Goal: Transaction & Acquisition: Purchase product/service

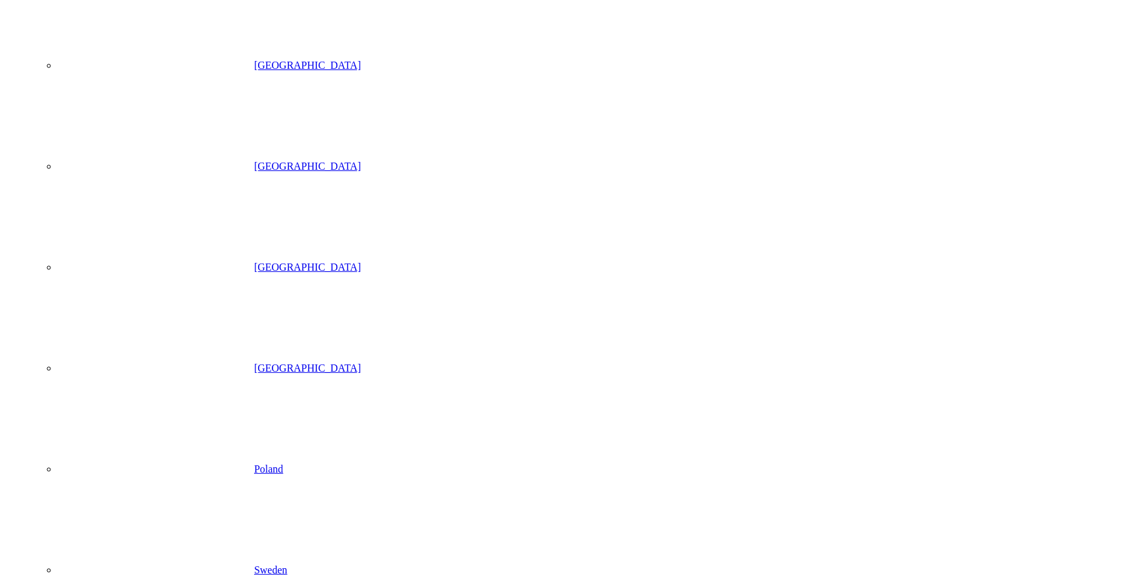
scroll to position [531, 0]
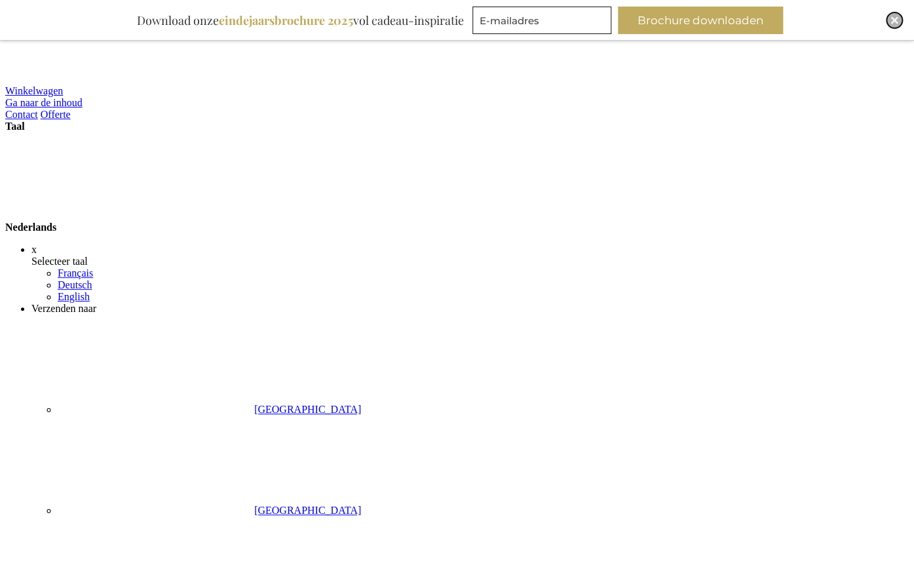
click at [890, 20] on img "Close" at bounding box center [894, 20] width 8 height 8
click at [894, 22] on img "Close" at bounding box center [894, 20] width 8 height 8
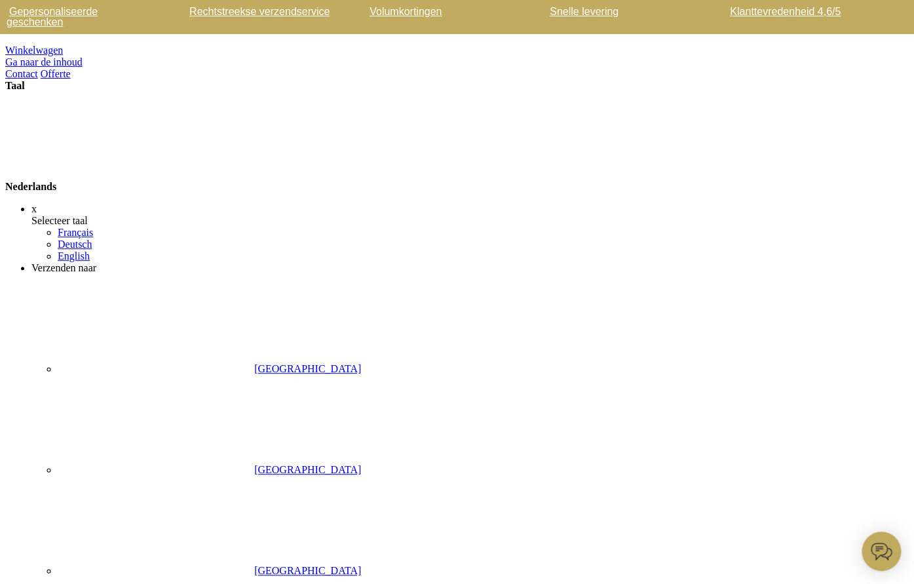
scroll to position [1, 0]
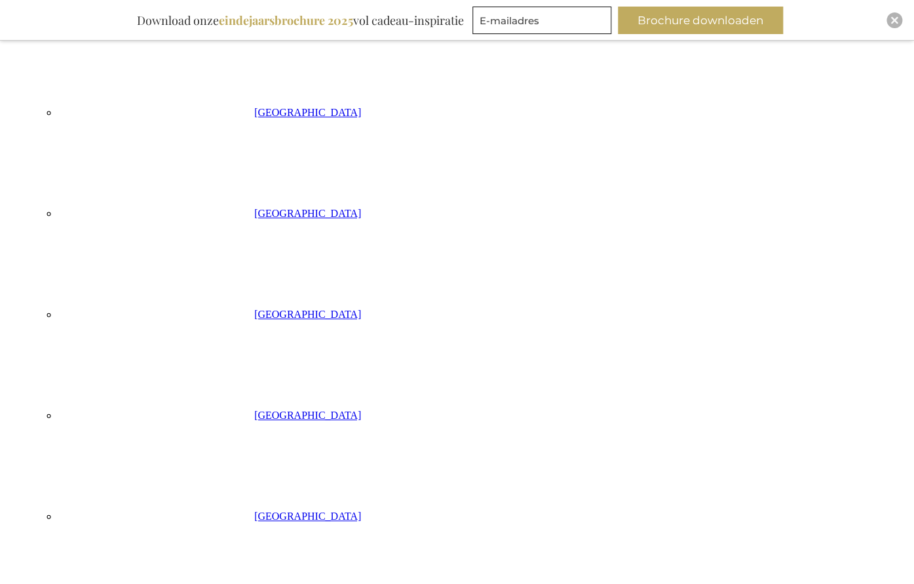
scroll to position [439, 0]
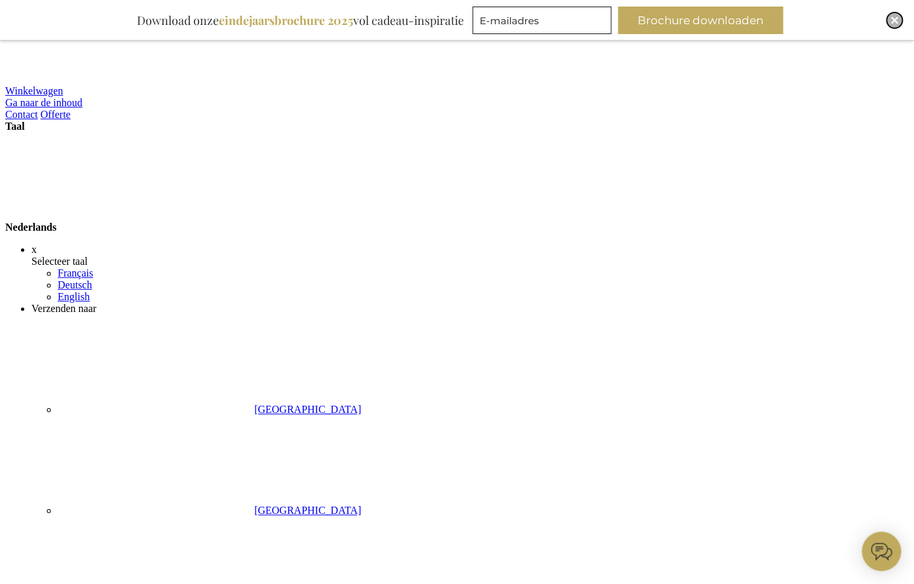
click at [894, 22] on img "Close" at bounding box center [894, 20] width 8 height 8
click at [255, 221] on strong "Nederlands" at bounding box center [130, 226] width 250 height 11
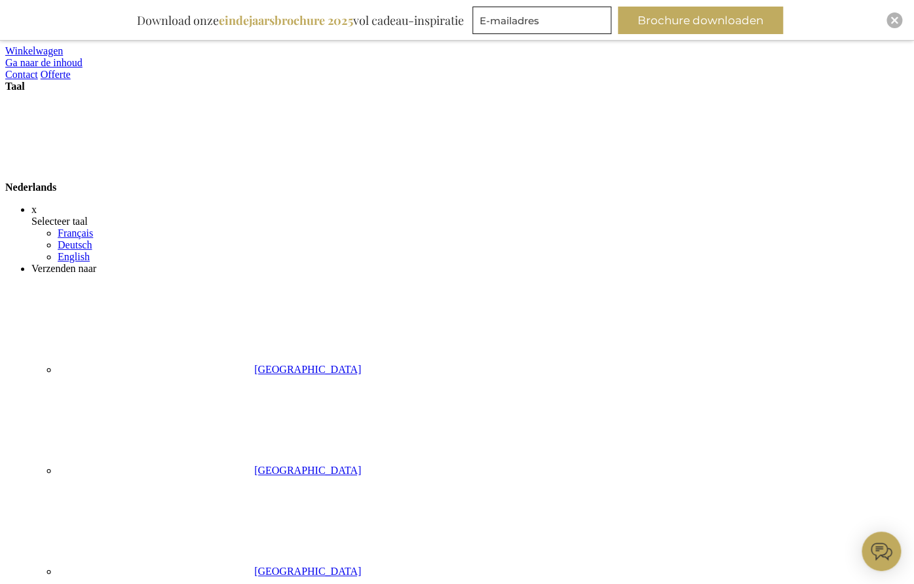
click at [601, 215] on div "Selecteer taal" at bounding box center [469, 221] width 877 height 12
click at [890, 15] on div "Close" at bounding box center [894, 20] width 16 height 16
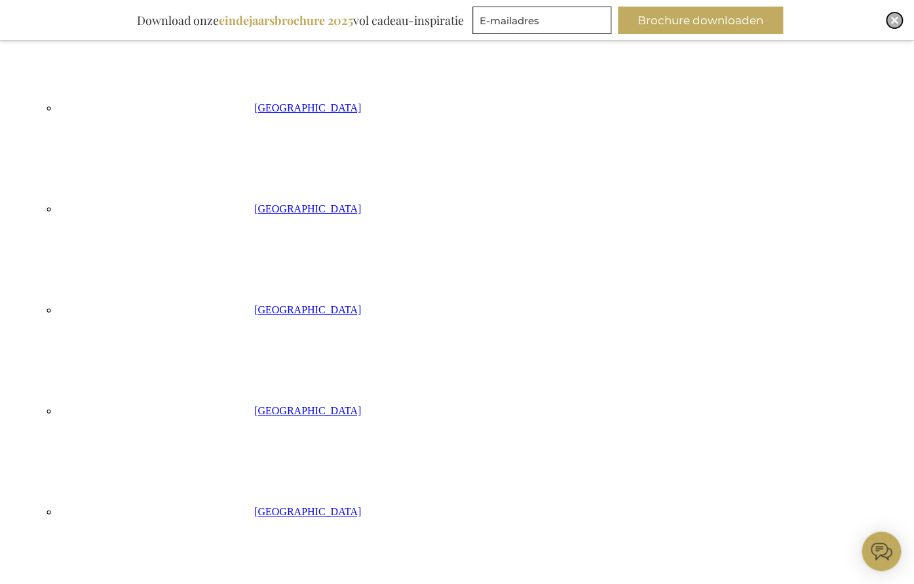
drag, startPoint x: 890, startPoint y: 21, endPoint x: 884, endPoint y: 24, distance: 7.1
click at [890, 21] on img "Close" at bounding box center [894, 20] width 8 height 8
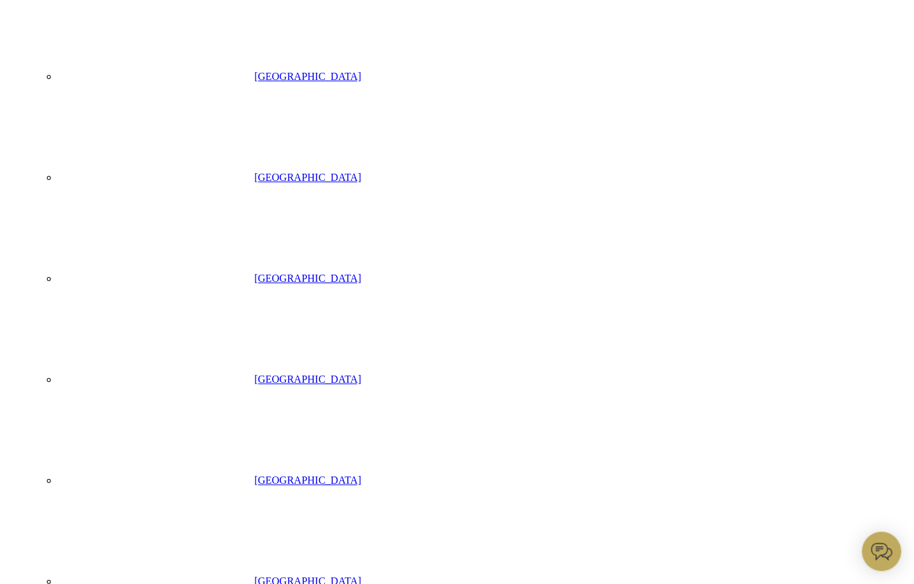
scroll to position [0, 0]
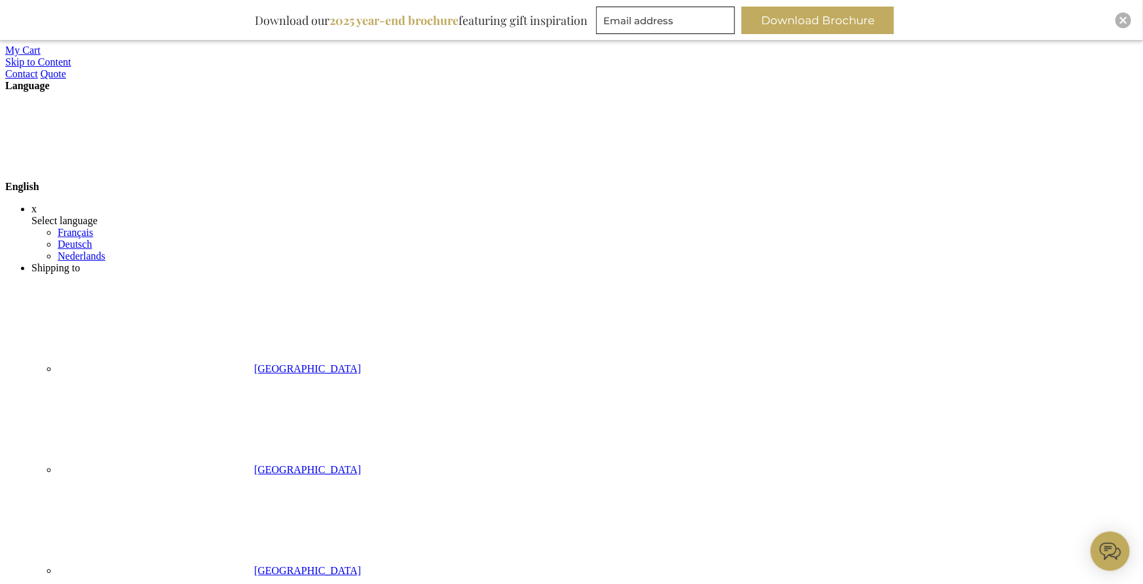
click at [1124, 16] on img "Close" at bounding box center [1123, 20] width 8 height 8
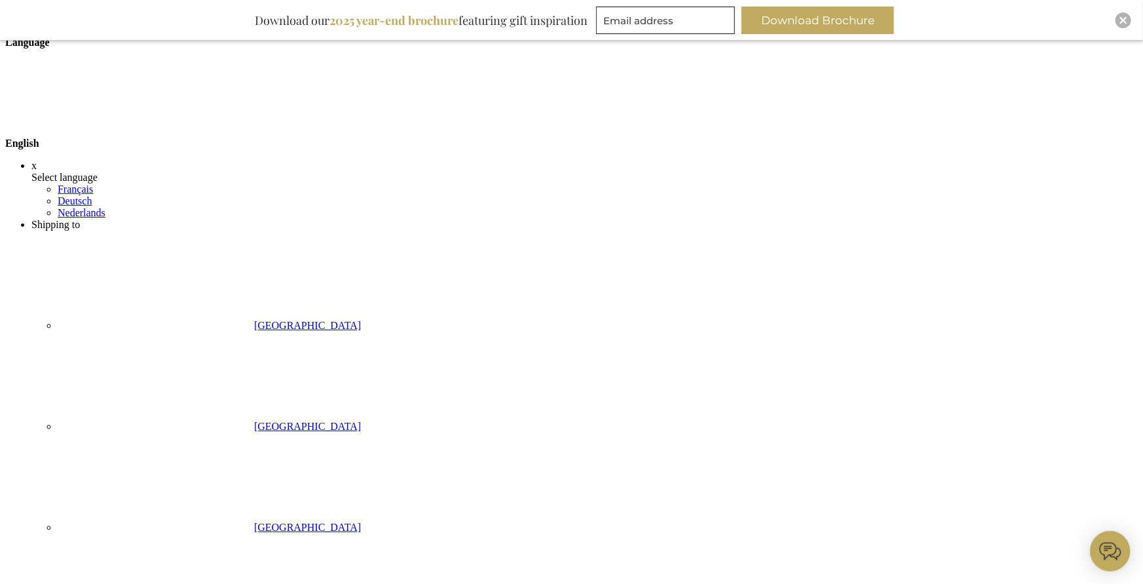
scroll to position [44, 0]
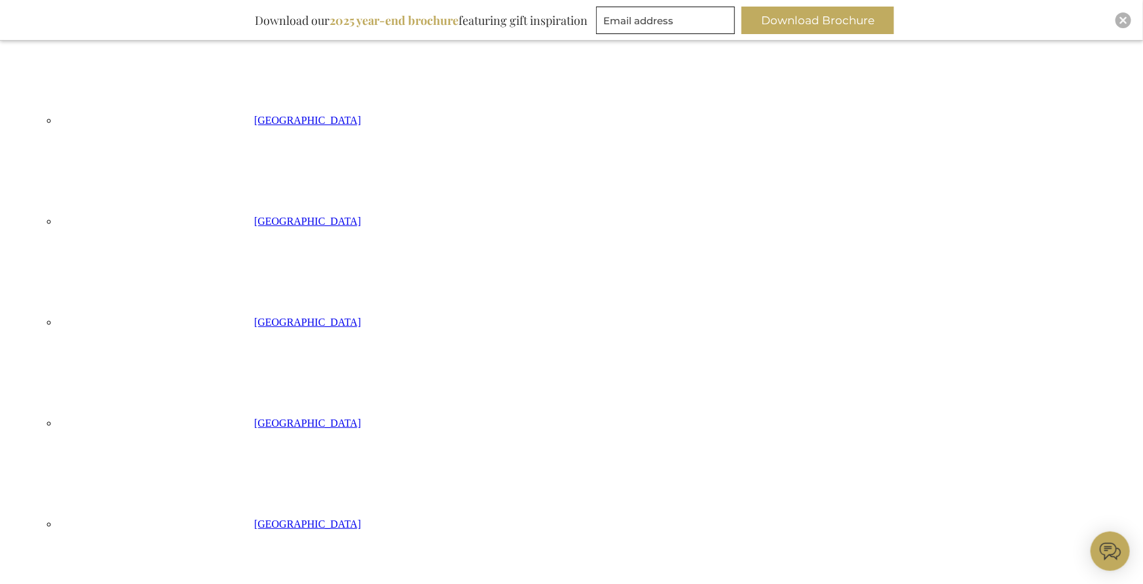
scroll to position [264, 0]
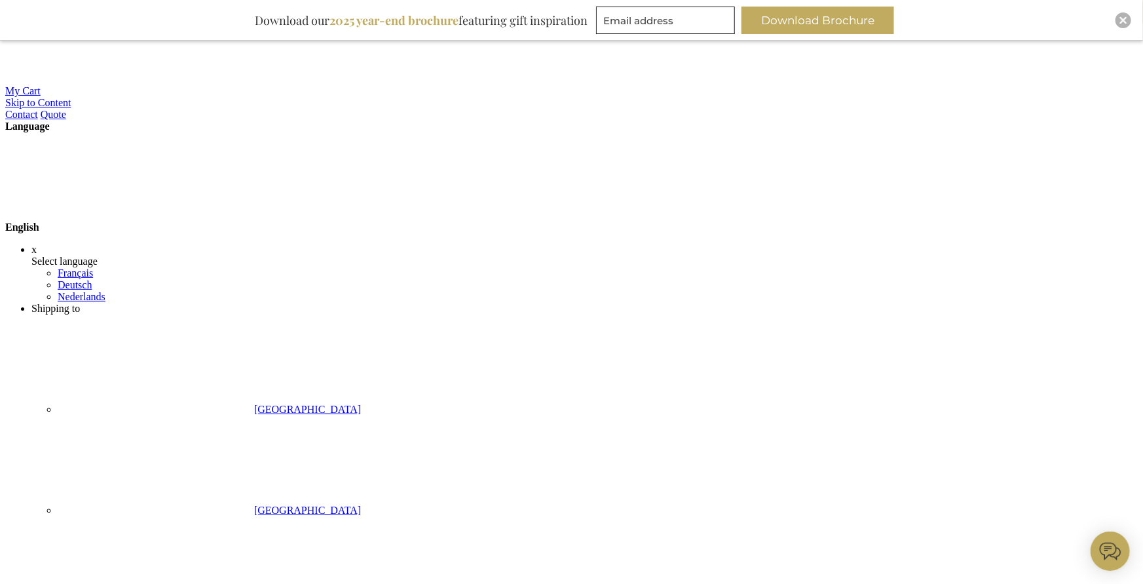
drag, startPoint x: 381, startPoint y: 164, endPoint x: 376, endPoint y: 180, distance: 16.6
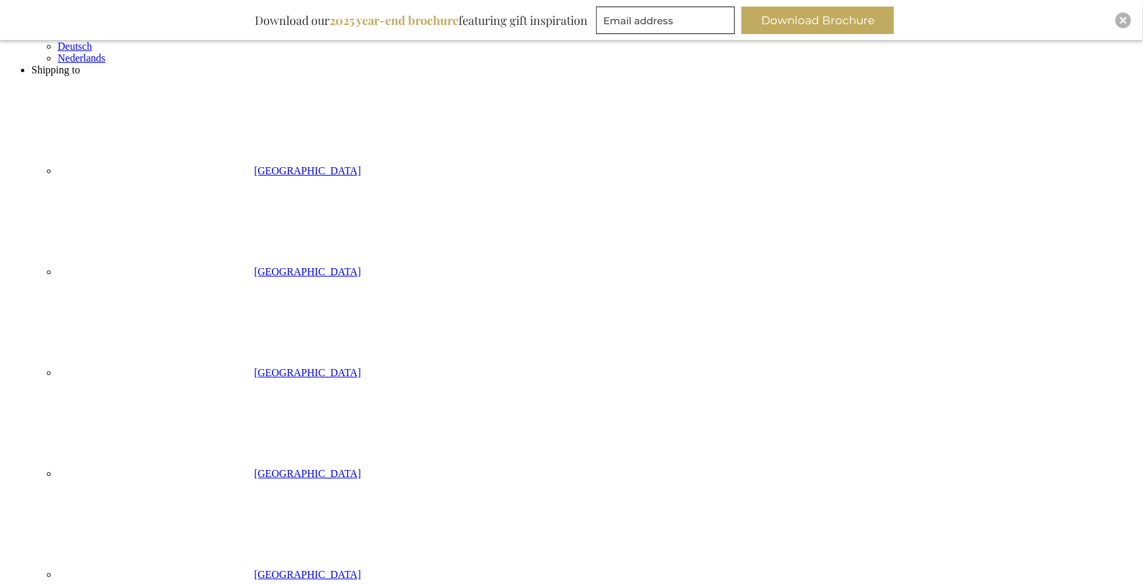
scroll to position [445, 0]
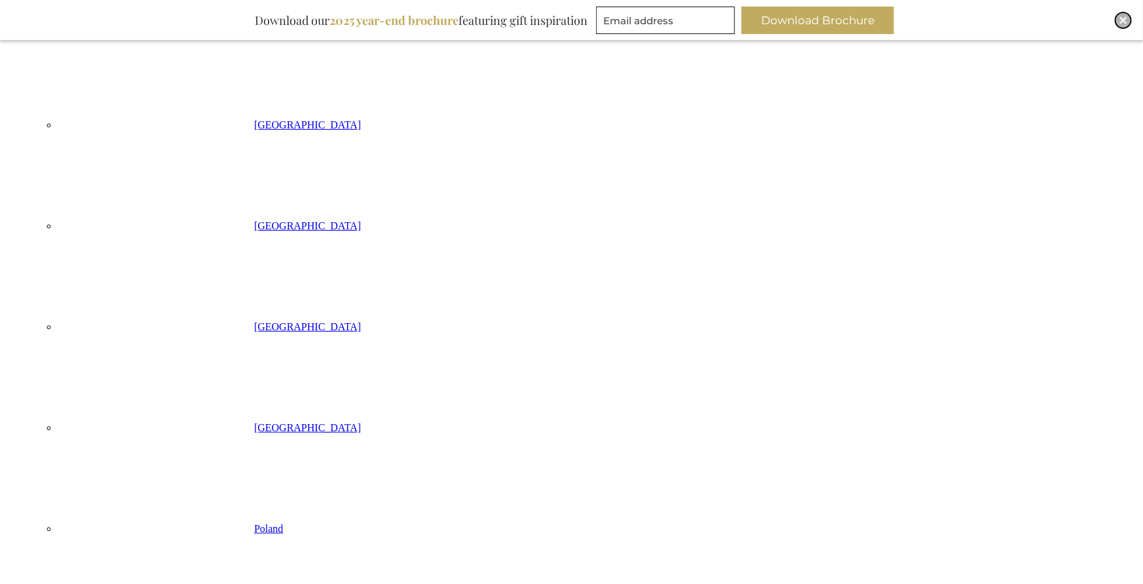
click at [1115, 20] on div "Close" at bounding box center [1123, 20] width 16 height 16
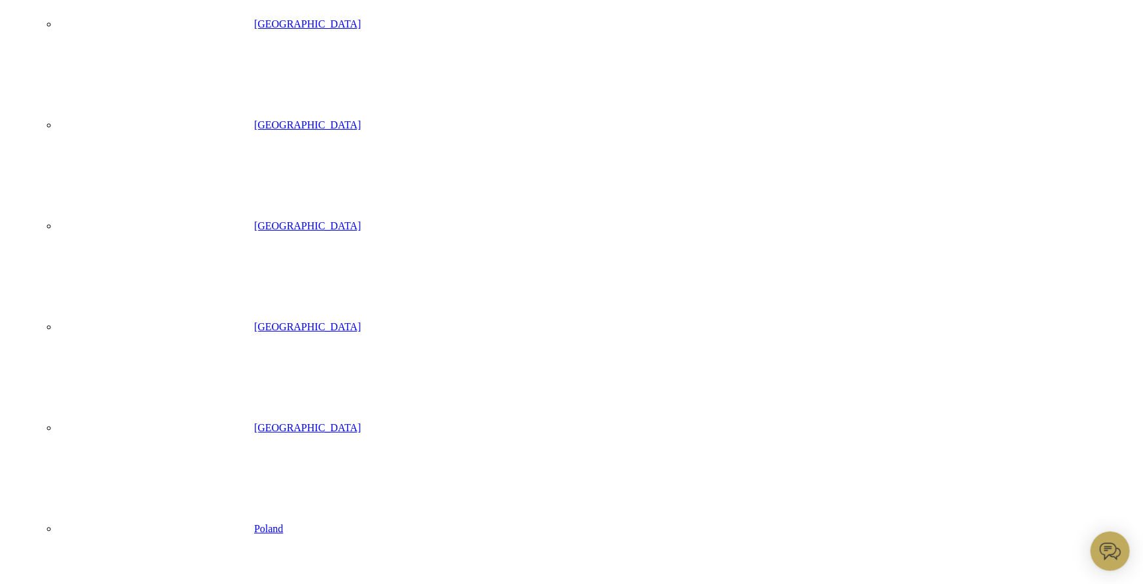
scroll to position [0, 0]
